Goal: Task Accomplishment & Management: Manage account settings

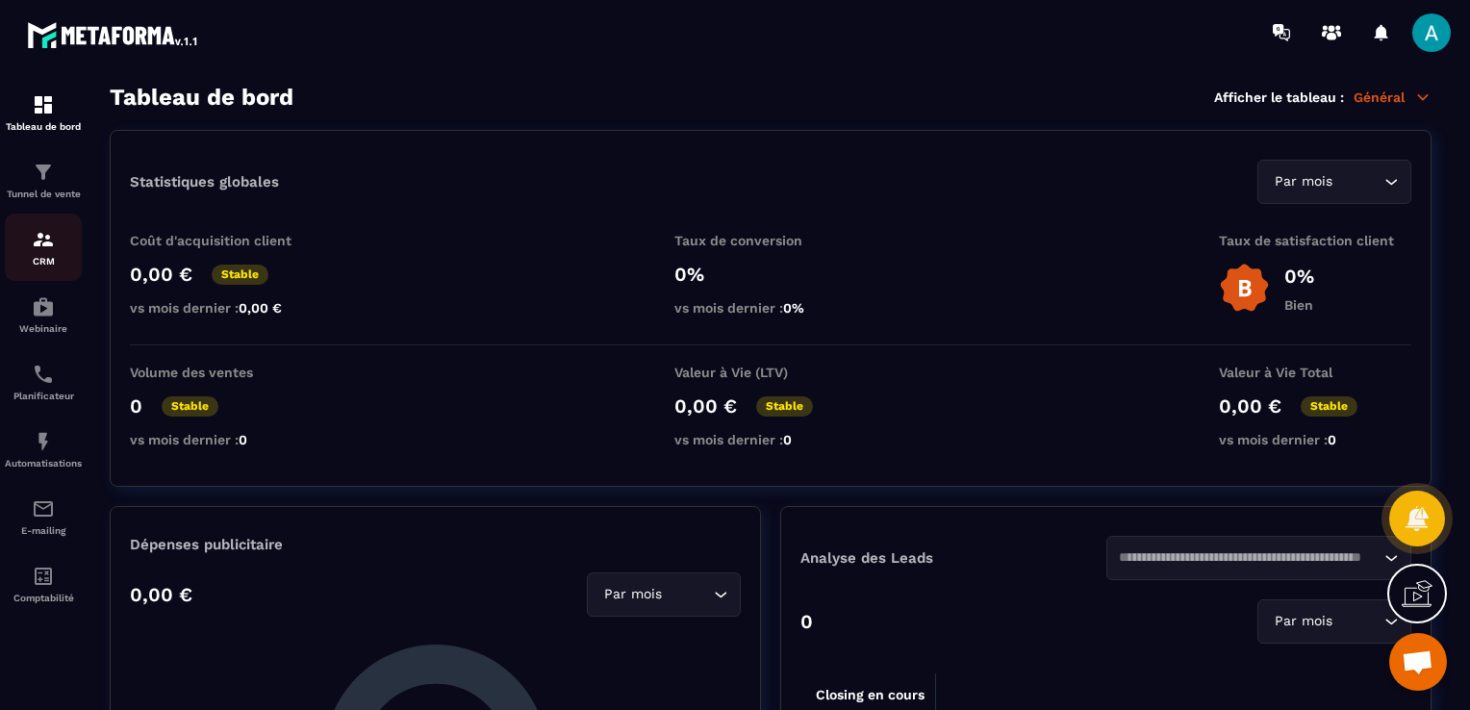
click at [45, 251] on img at bounding box center [43, 239] width 23 height 23
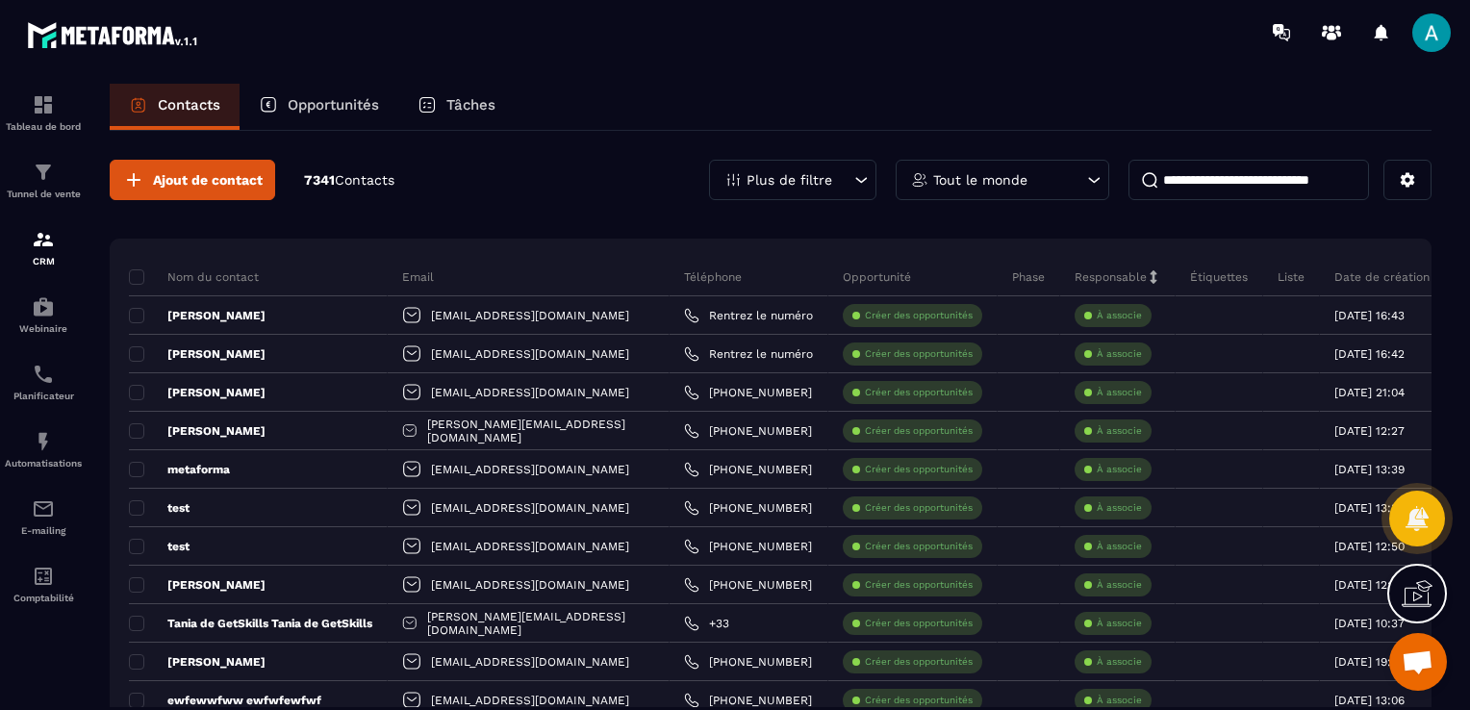
click at [319, 104] on p "Opportunités" at bounding box center [333, 104] width 91 height 17
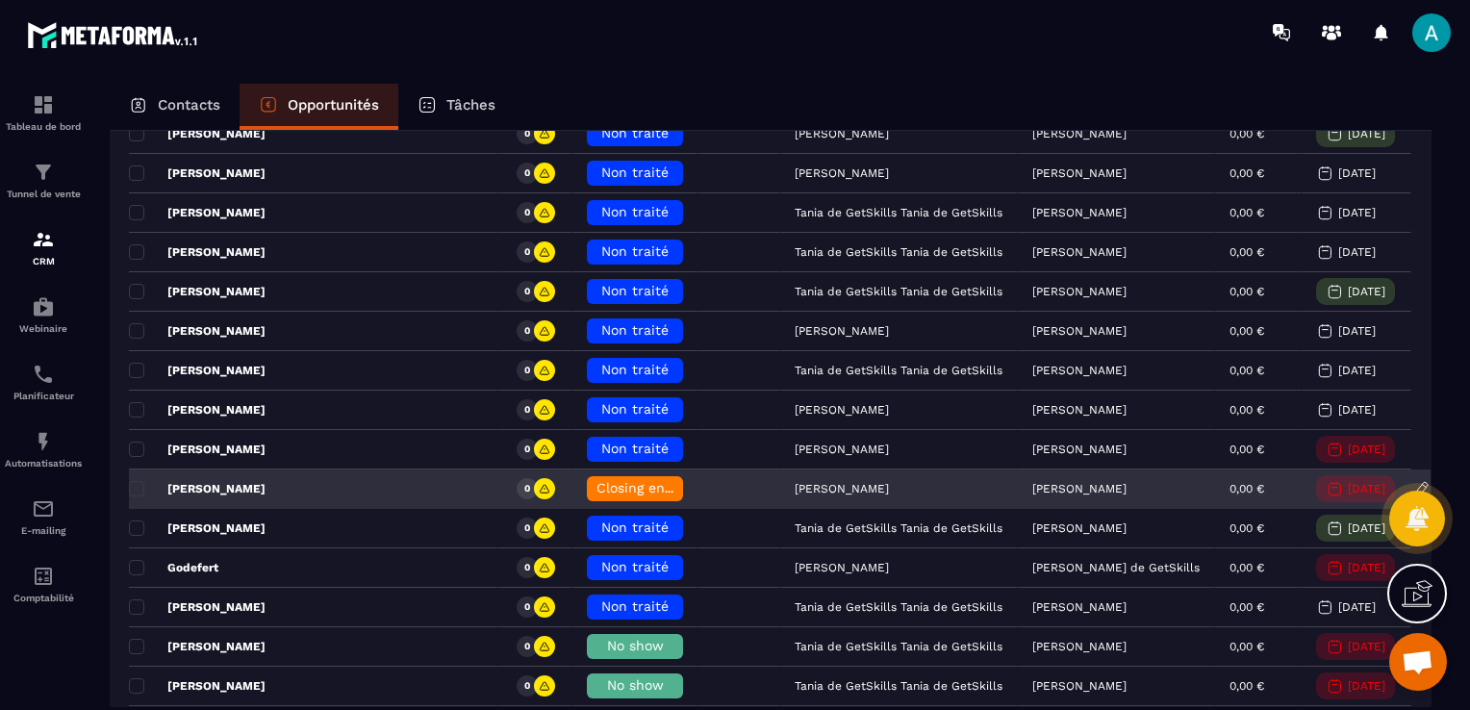
scroll to position [385, 0]
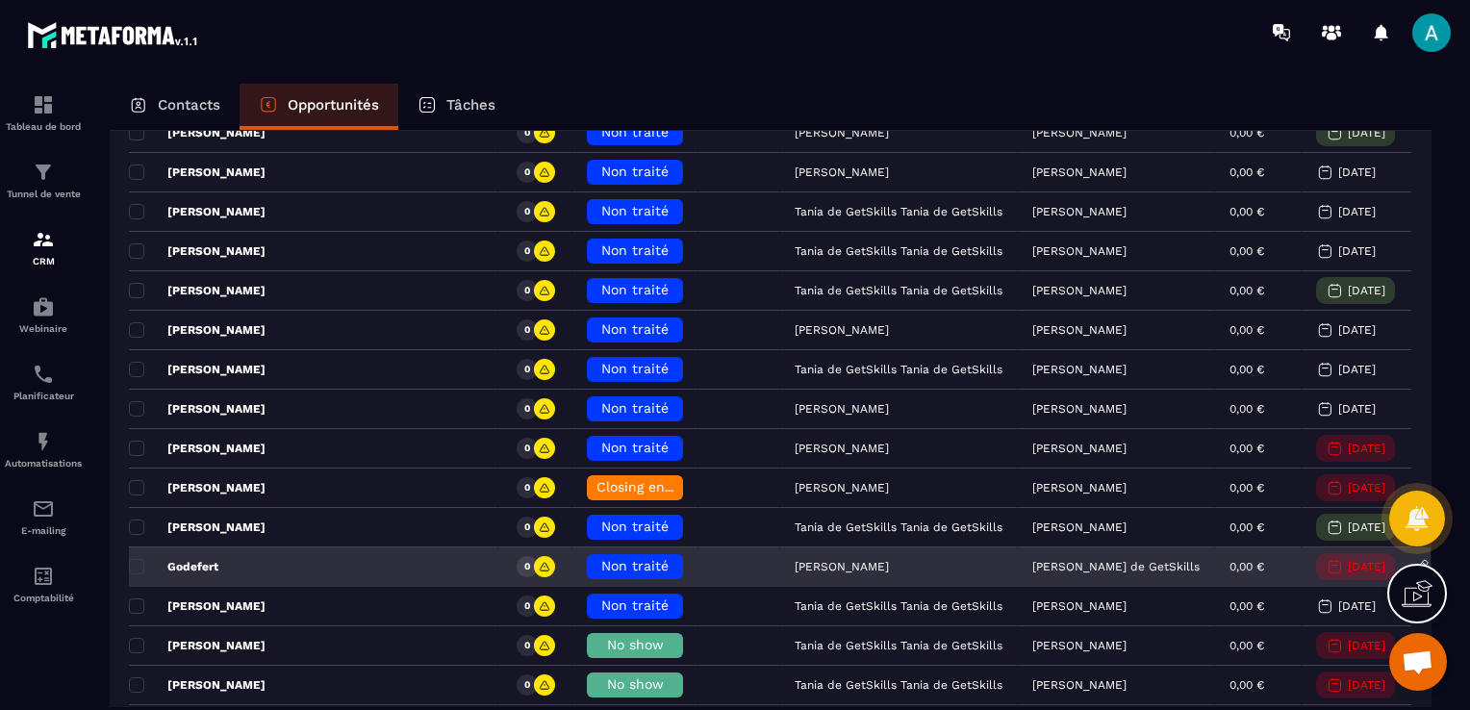
click at [601, 561] on span "Non traité" at bounding box center [634, 565] width 67 height 15
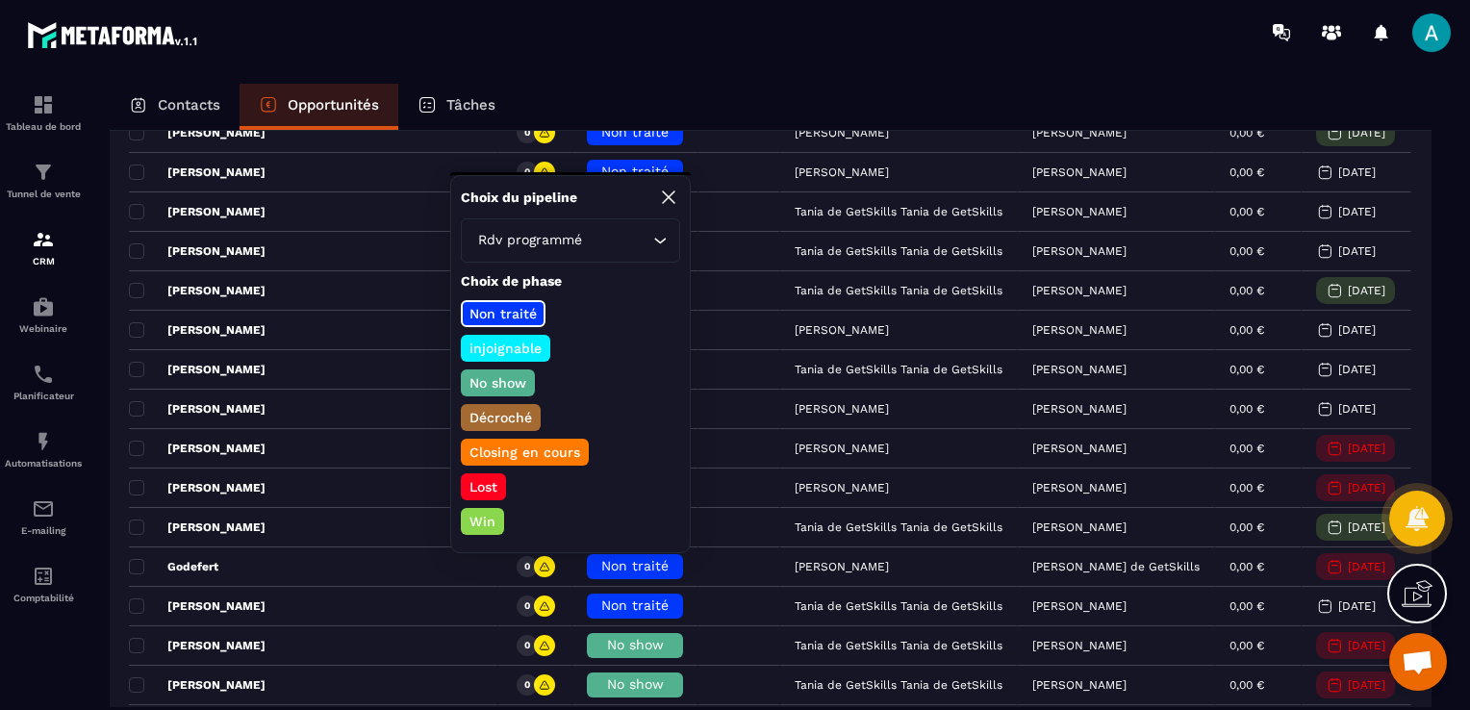
click at [502, 382] on p "No show" at bounding box center [498, 382] width 63 height 19
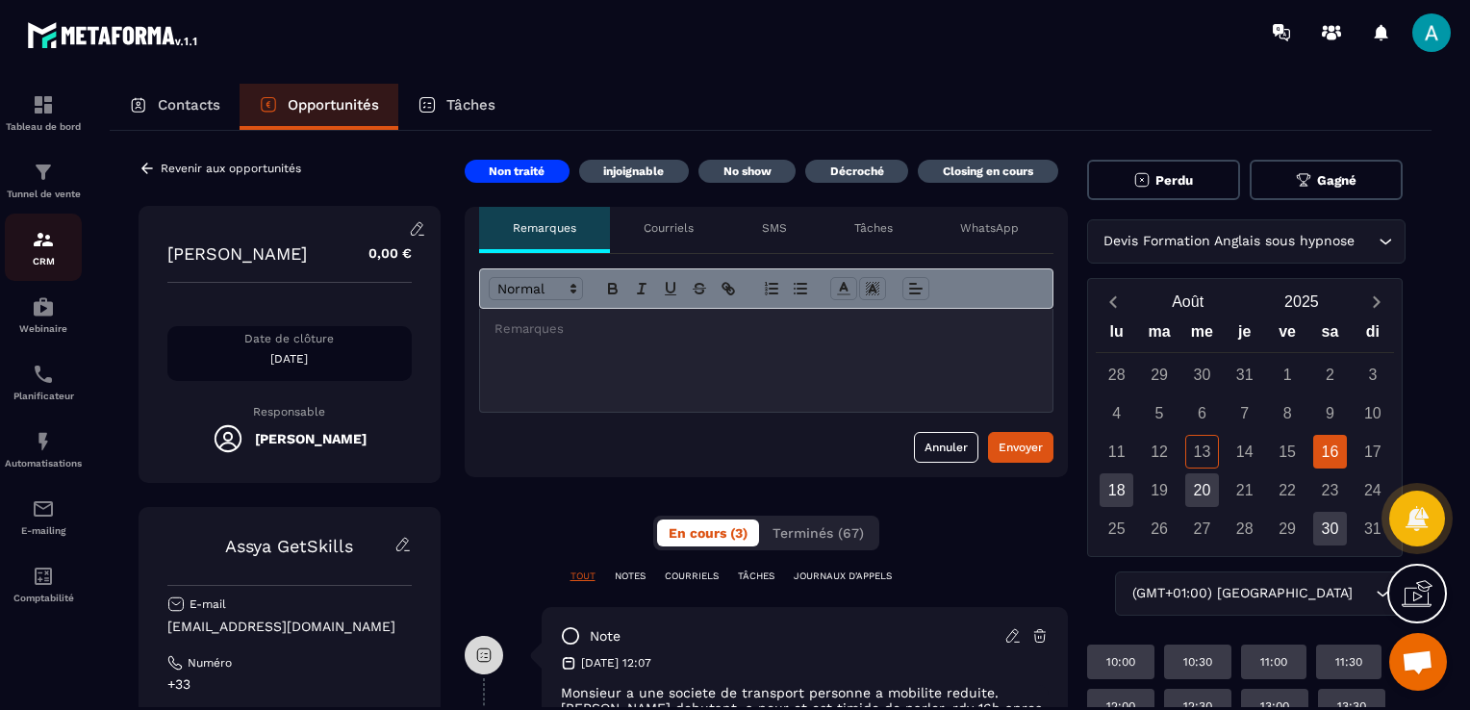
click at [38, 258] on p "CRM" at bounding box center [43, 261] width 77 height 11
